Goal: Information Seeking & Learning: Learn about a topic

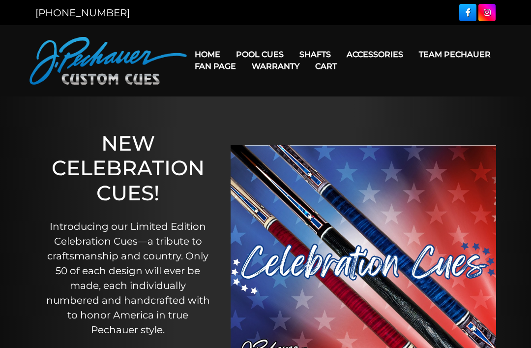
click at [258, 72] on link "Celebration Cue" at bounding box center [289, 68] width 121 height 14
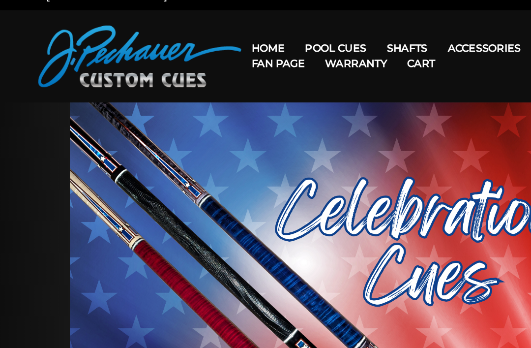
click at [411, 42] on link "Team Pechauer" at bounding box center [455, 54] width 88 height 25
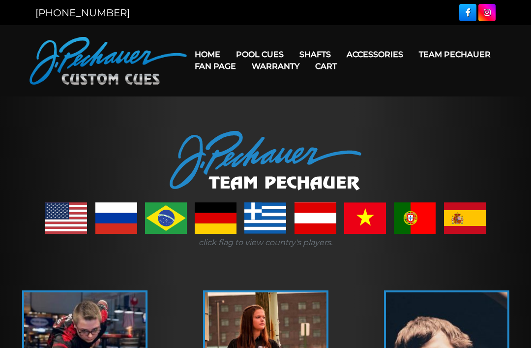
click at [411, 54] on link "Team Pechauer" at bounding box center [455, 54] width 88 height 25
click at [411, 53] on link "Team Pechauer" at bounding box center [455, 54] width 88 height 25
click at [411, 60] on link "Team Pechauer" at bounding box center [455, 54] width 88 height 25
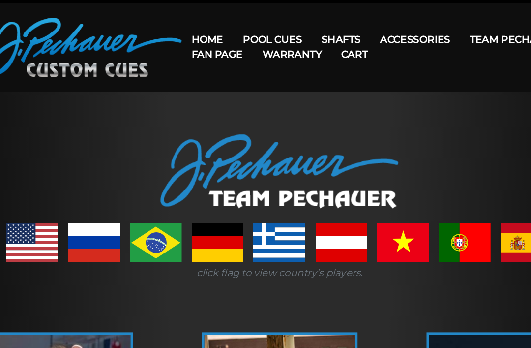
click at [229, 75] on link "JP Series (T) – NEW" at bounding box center [289, 82] width 121 height 14
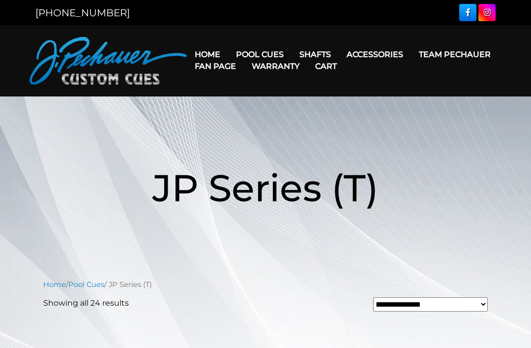
click at [310, 103] on link "Pro Series (R) – NEW" at bounding box center [289, 96] width 121 height 14
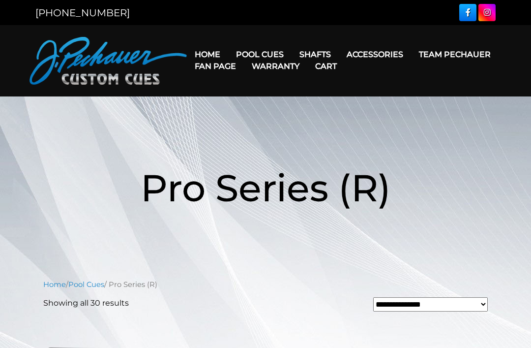
click at [411, 55] on link "Team Pechauer" at bounding box center [455, 54] width 88 height 25
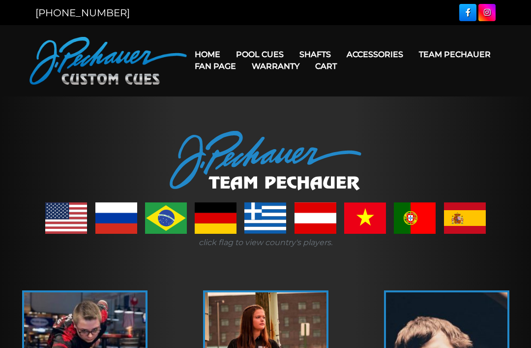
click at [259, 117] on link "Champion Collection" at bounding box center [289, 110] width 121 height 14
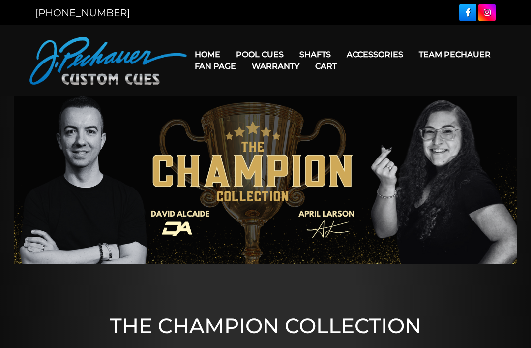
click at [244, 56] on link "Fan Page" at bounding box center [215, 66] width 57 height 25
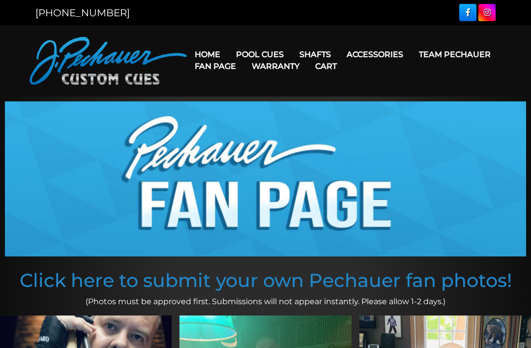
click at [257, 145] on link "People’s Choice Cues" at bounding box center [289, 138] width 121 height 14
click at [259, 159] on link "Brett Favre Ltd Edition Cue" at bounding box center [289, 152] width 121 height 14
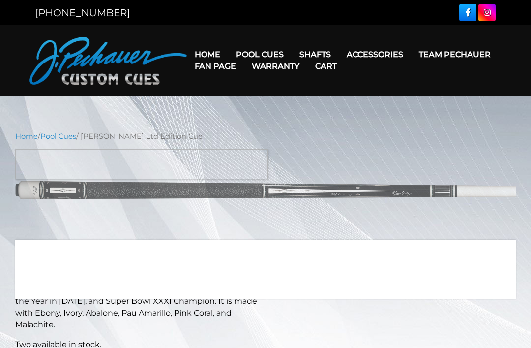
click at [255, 173] on link "Retired Cues" at bounding box center [289, 166] width 121 height 14
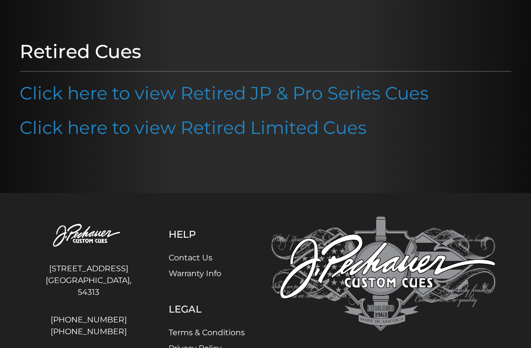
scroll to position [100, 0]
click at [88, 91] on link "Click here to view Retired JP & Pro Series Cues" at bounding box center [224, 94] width 409 height 22
